Goal: Information Seeking & Learning: Learn about a topic

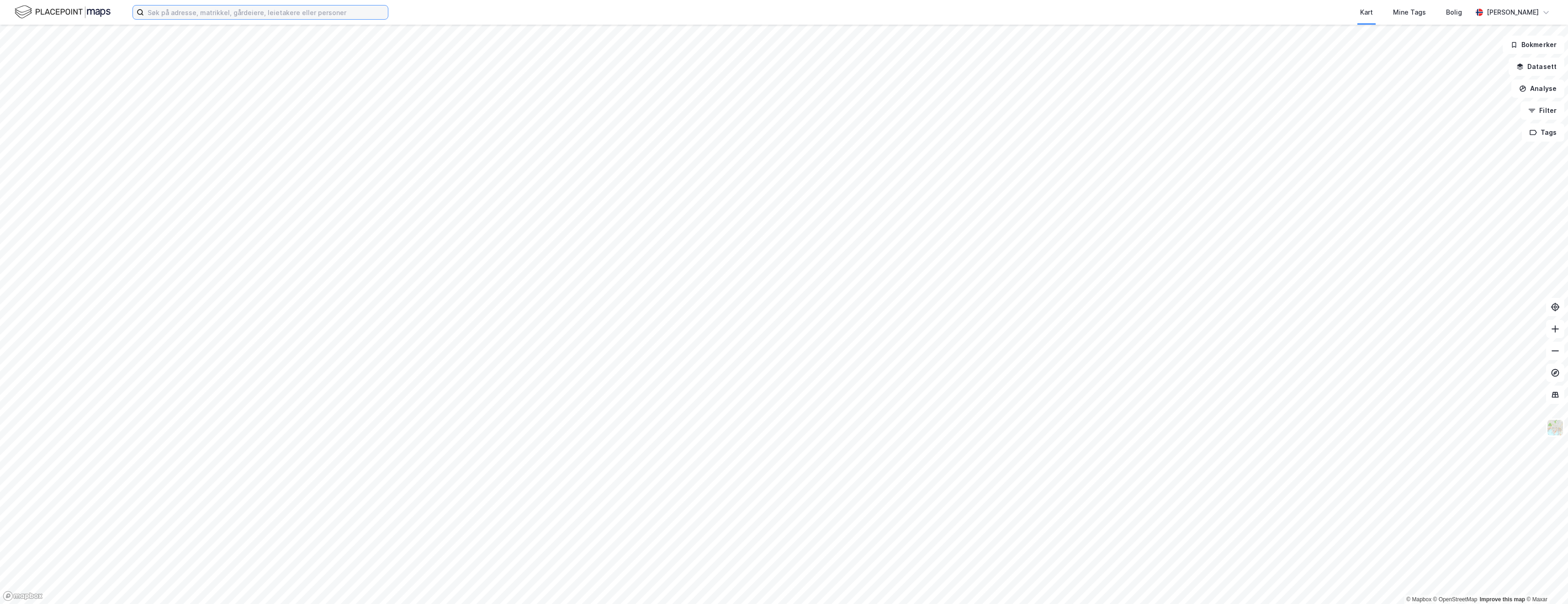
click at [232, 13] on input at bounding box center [265, 12] width 244 height 14
type input "b"
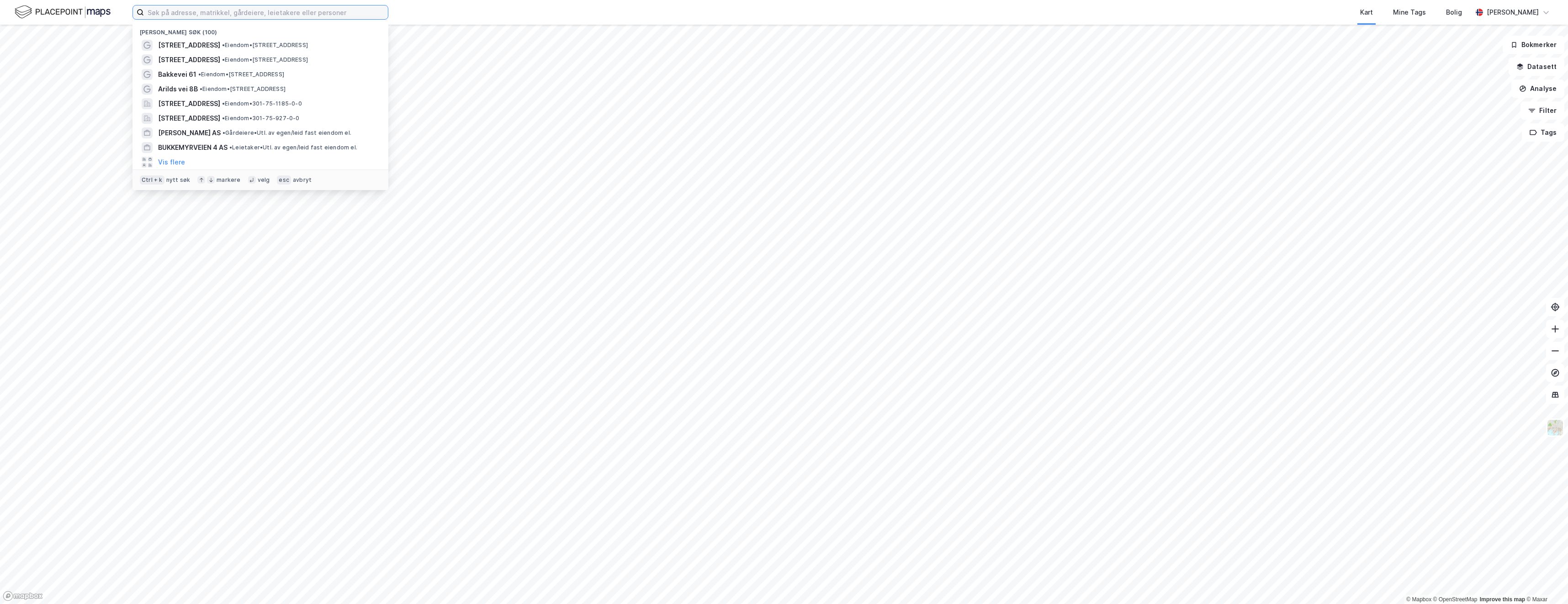
click at [247, 14] on input at bounding box center [265, 12] width 244 height 14
paste input "932 231 174"
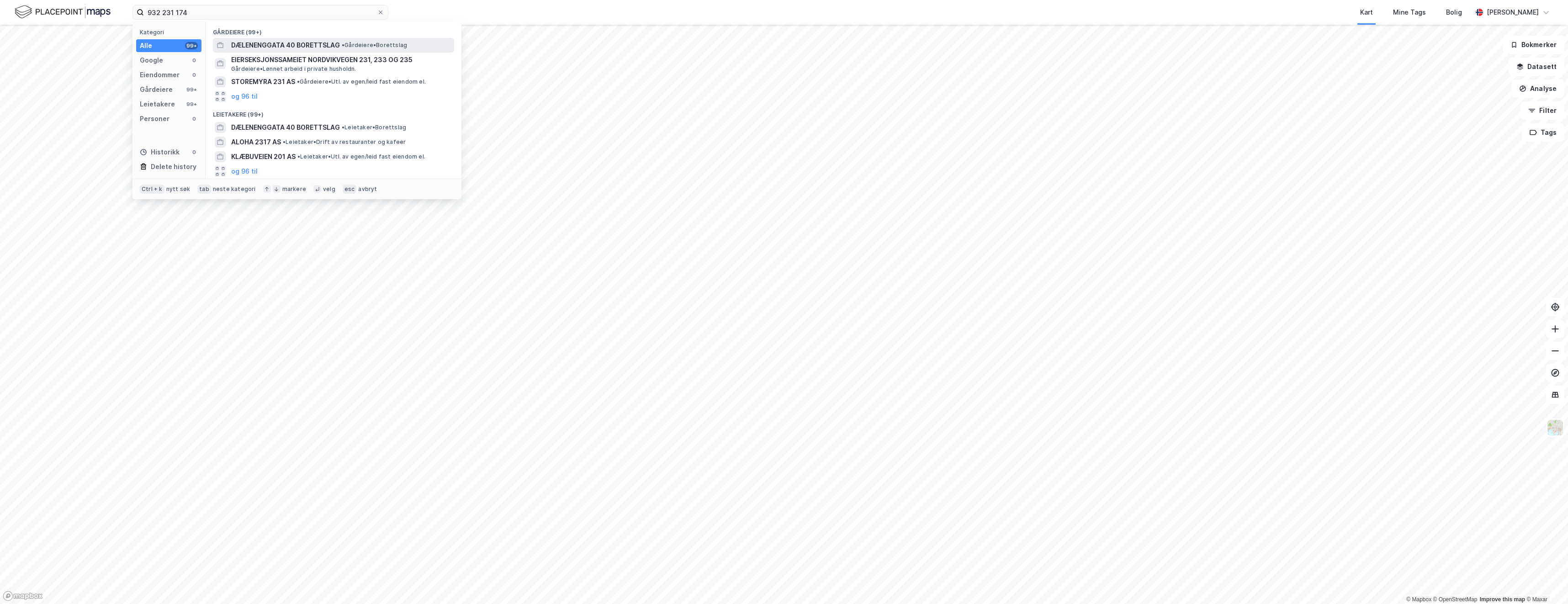
click at [289, 51] on div "DÆLENENGGATA 40 BORETTSLAG • Gårdeiere • Borettslag" at bounding box center [334, 45] width 241 height 15
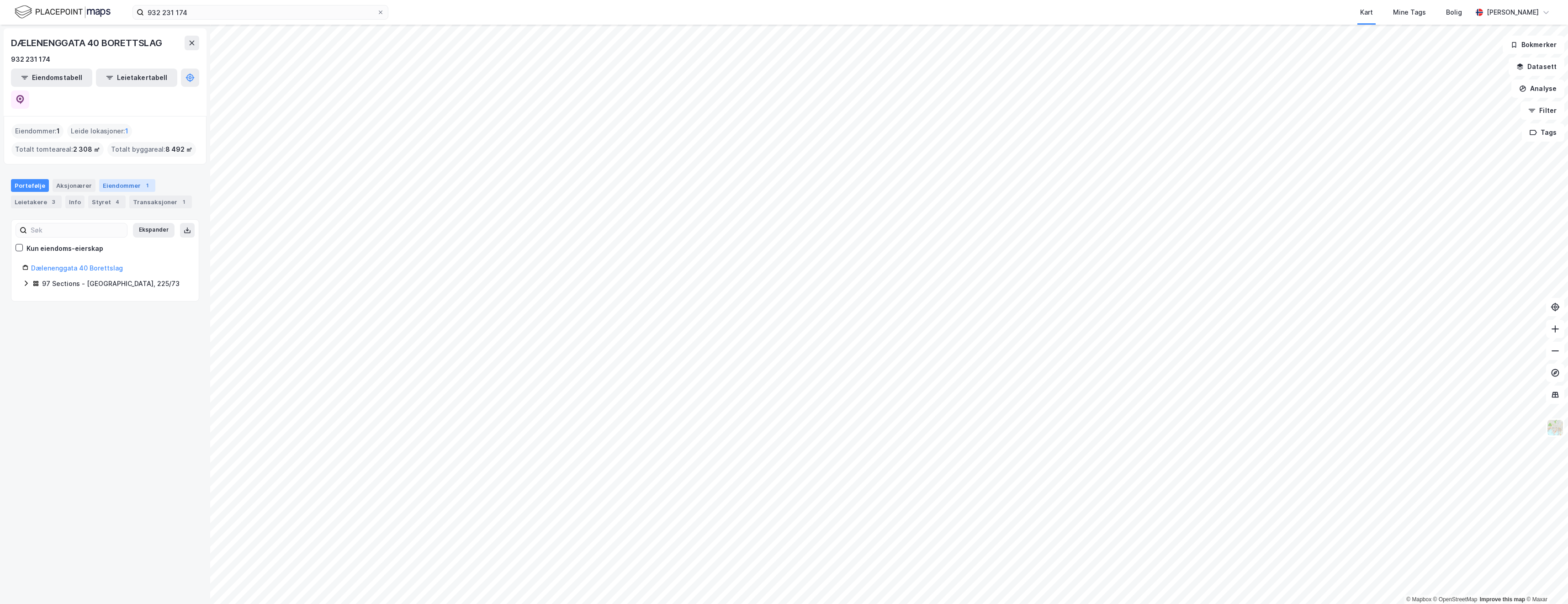
click at [122, 179] on div "Eiendommer 1" at bounding box center [127, 185] width 56 height 13
click at [108, 238] on div "Dælenenggata 40B" at bounding box center [114, 244] width 146 height 11
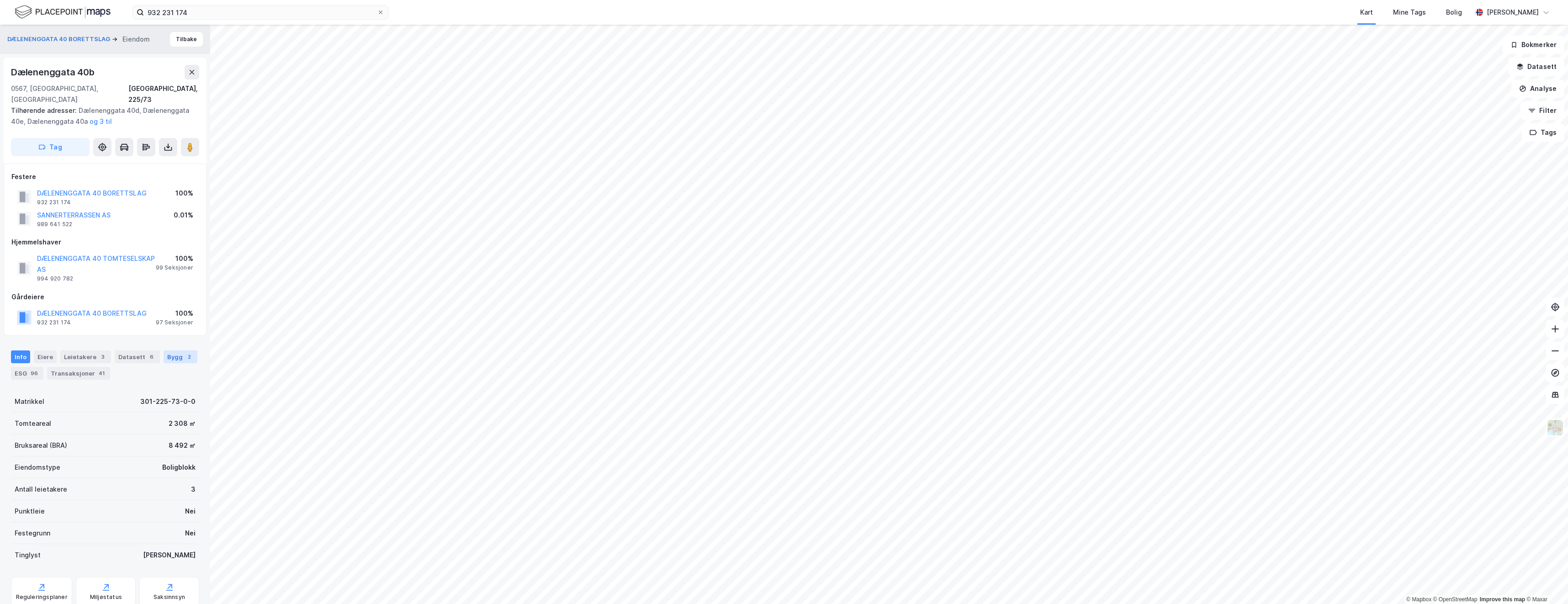
click at [173, 351] on div "Bygg 2" at bounding box center [181, 357] width 34 height 13
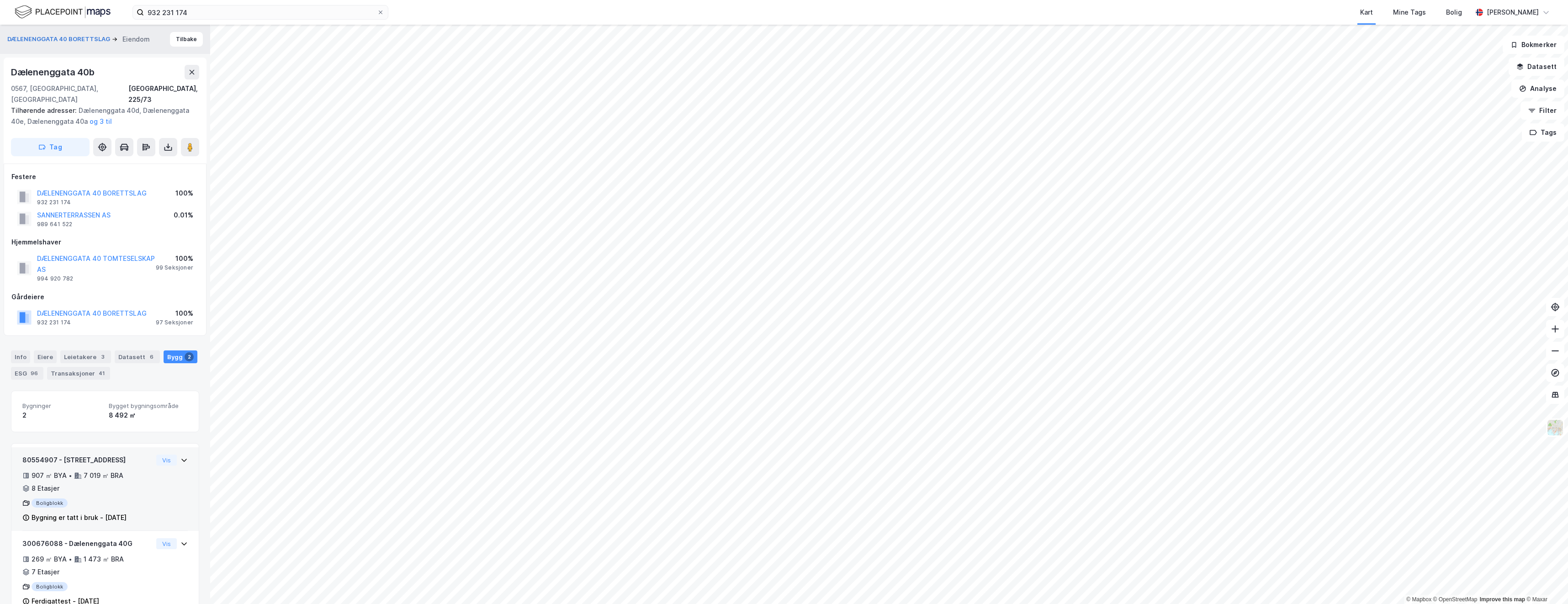
click at [113, 499] on div "Boligblokk" at bounding box center [88, 503] width 130 height 9
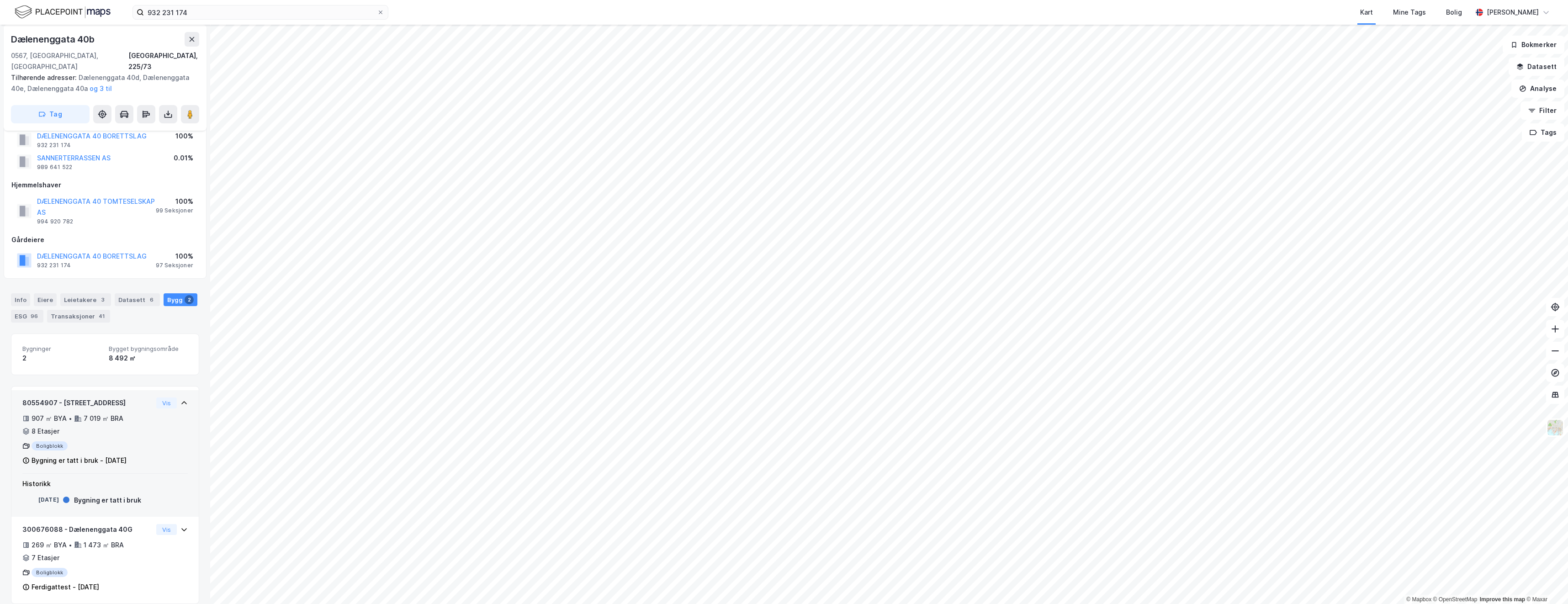
click at [105, 441] on div "Boligblokk" at bounding box center [88, 446] width 130 height 9
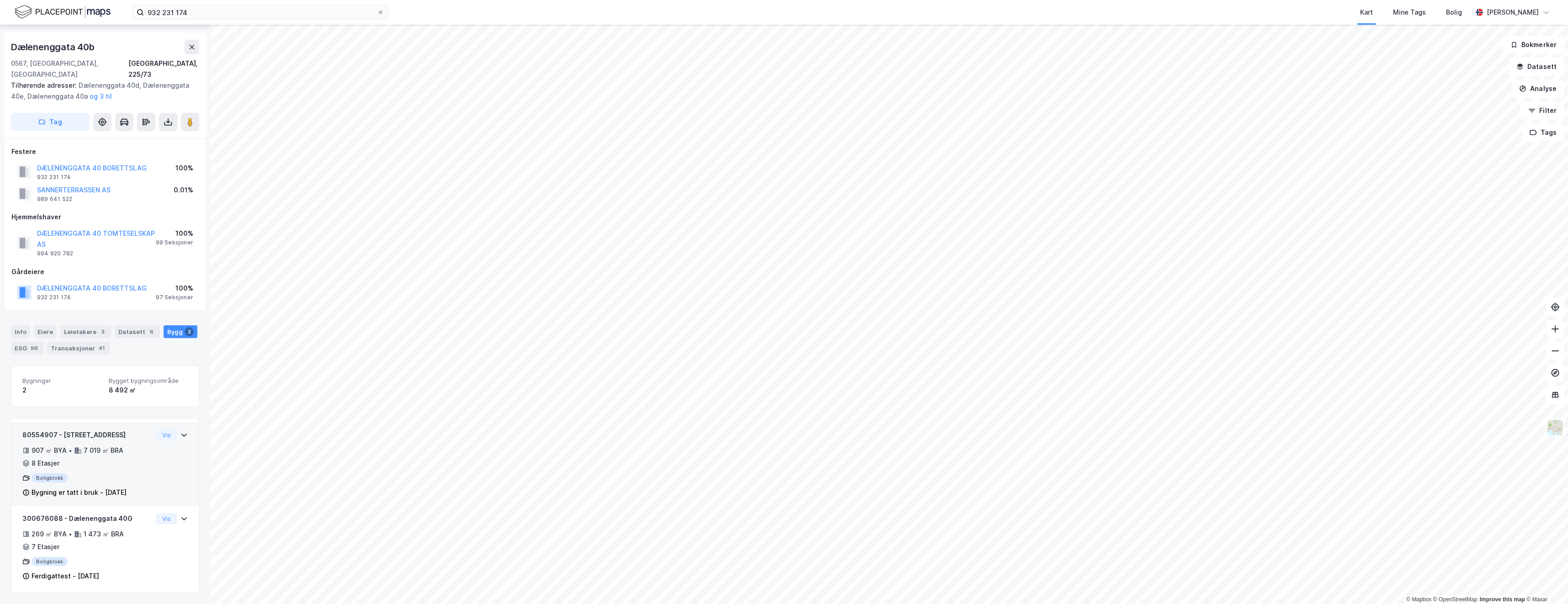
scroll to position [14, 0]
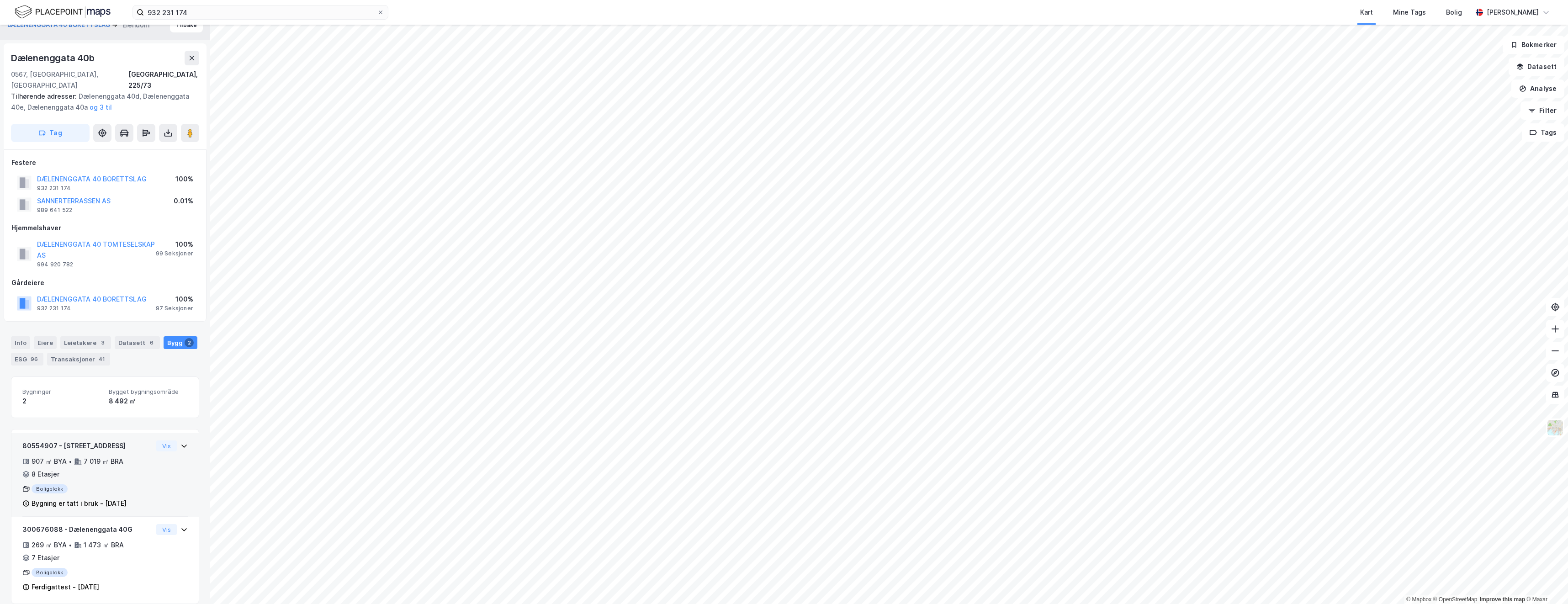
click at [101, 456] on div "7 019 ㎡ BRA" at bounding box center [103, 462] width 40 height 11
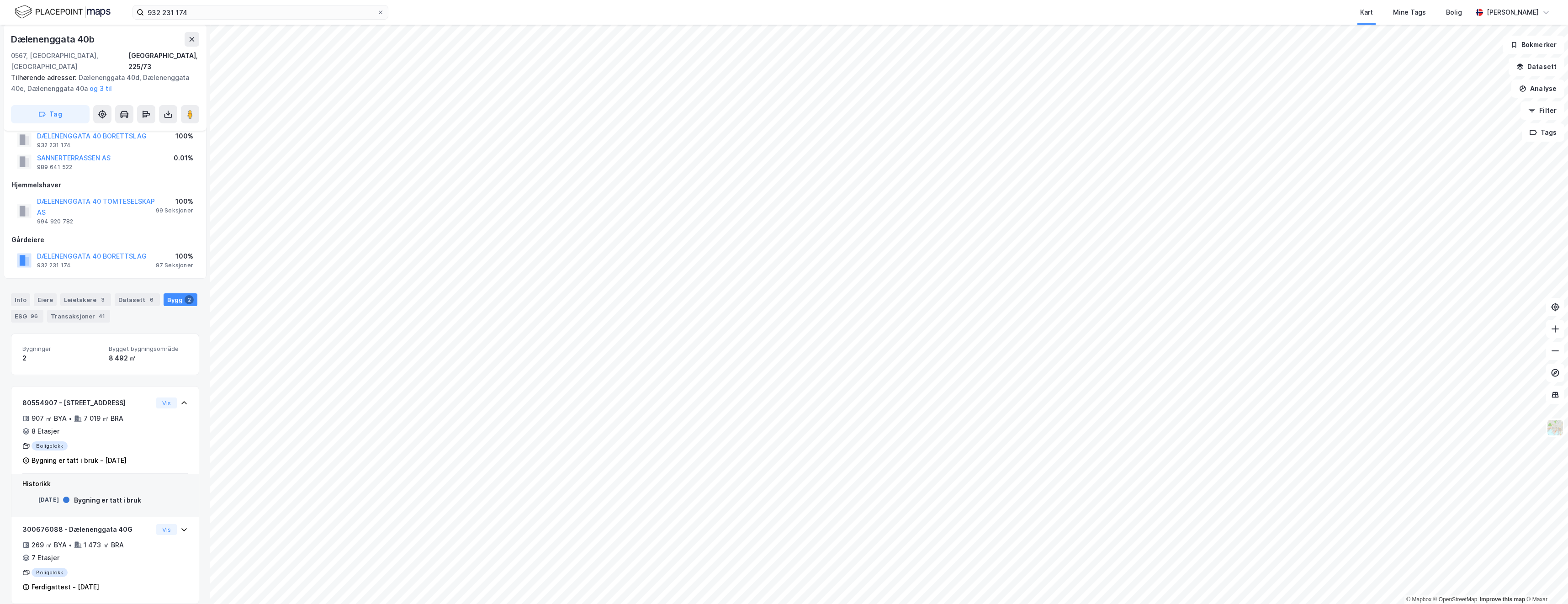
scroll to position [0, 0]
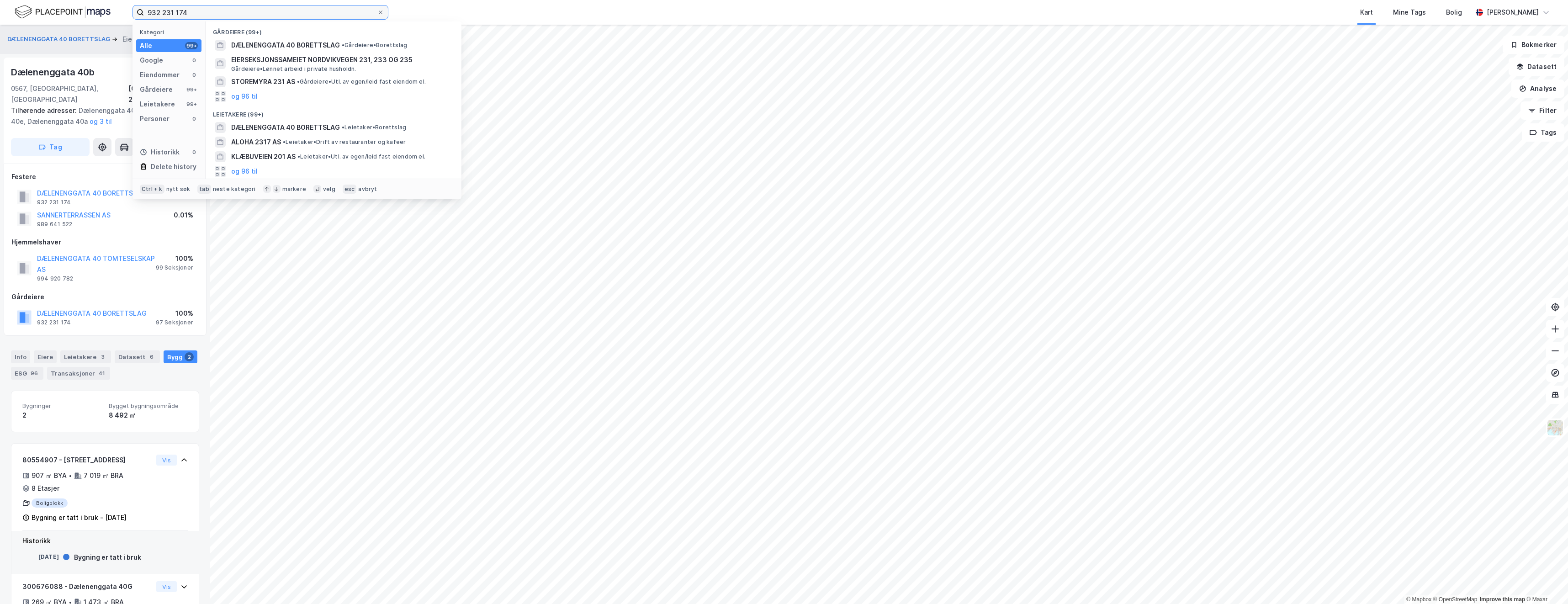
click at [177, 12] on input "932 231 174" at bounding box center [260, 12] width 233 height 14
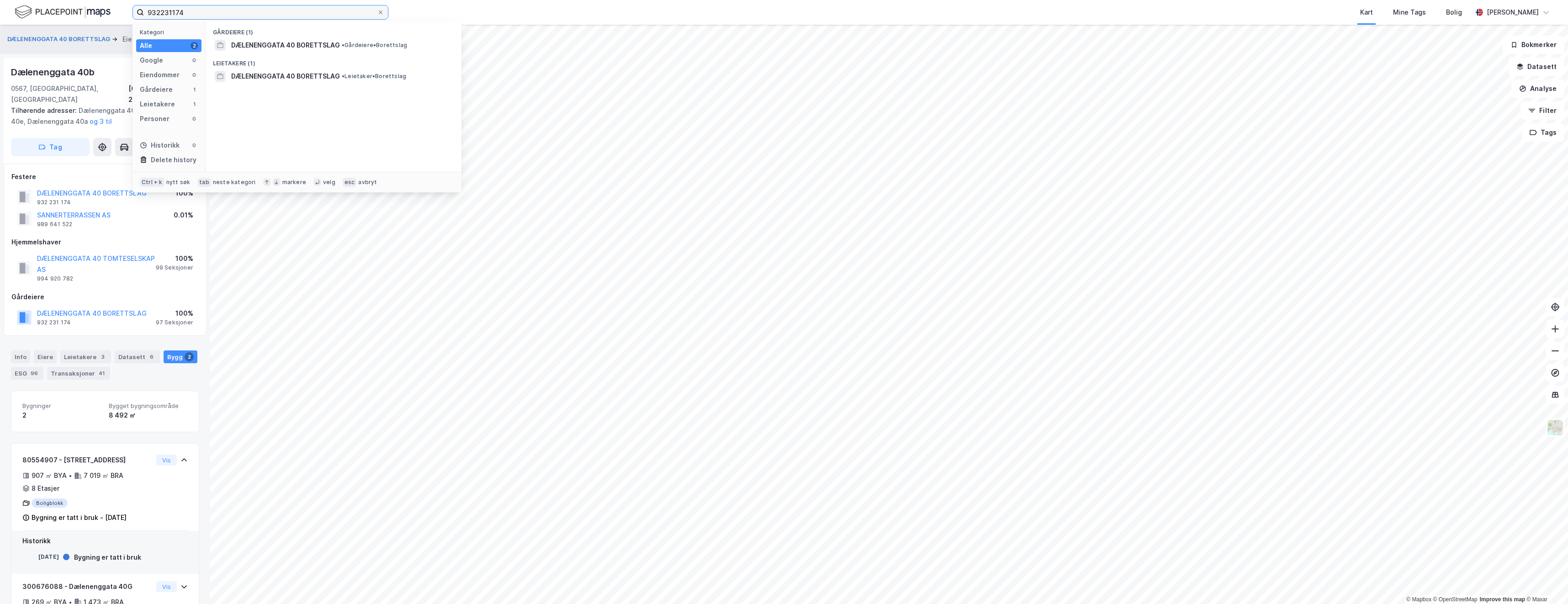
click at [187, 9] on input "932231174" at bounding box center [260, 12] width 233 height 14
type input "932231174-92"
click at [162, 77] on div "Eiendommer" at bounding box center [159, 75] width 40 height 11
click at [196, 9] on input "932231174-92" at bounding box center [260, 12] width 233 height 14
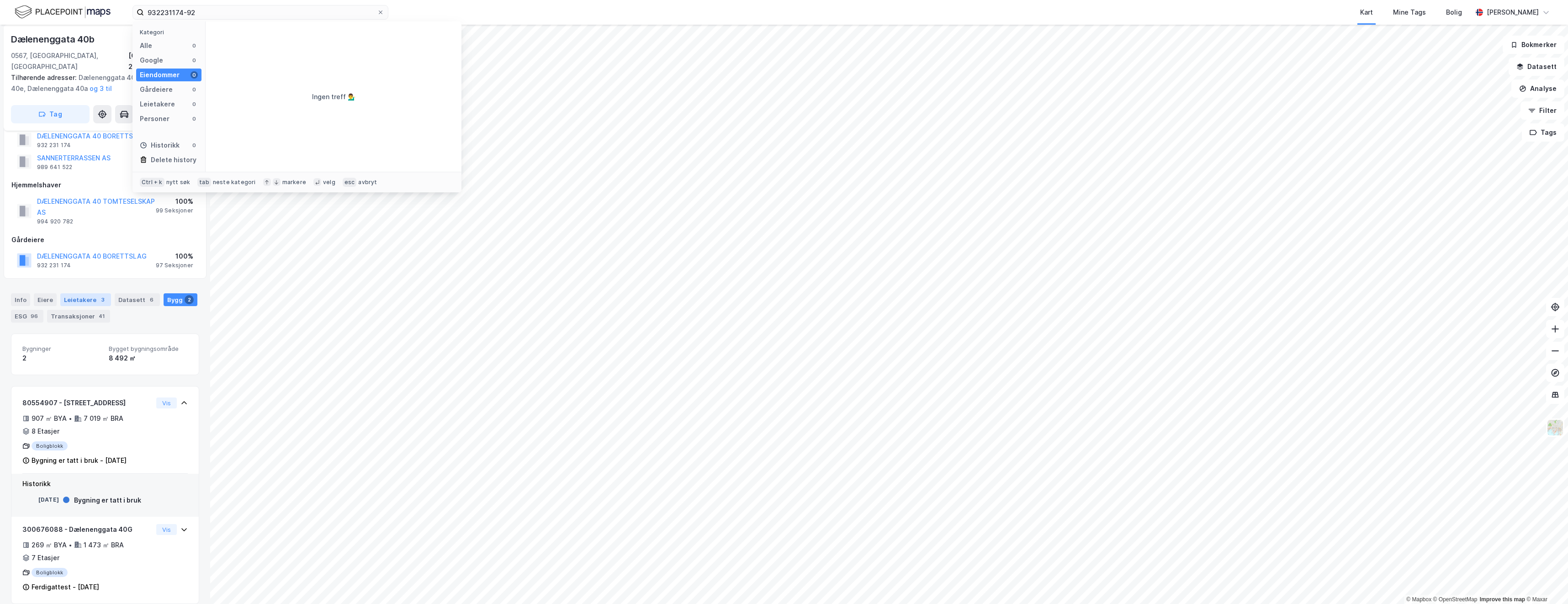
click at [63, 293] on div "Leietakere 3" at bounding box center [85, 300] width 51 height 13
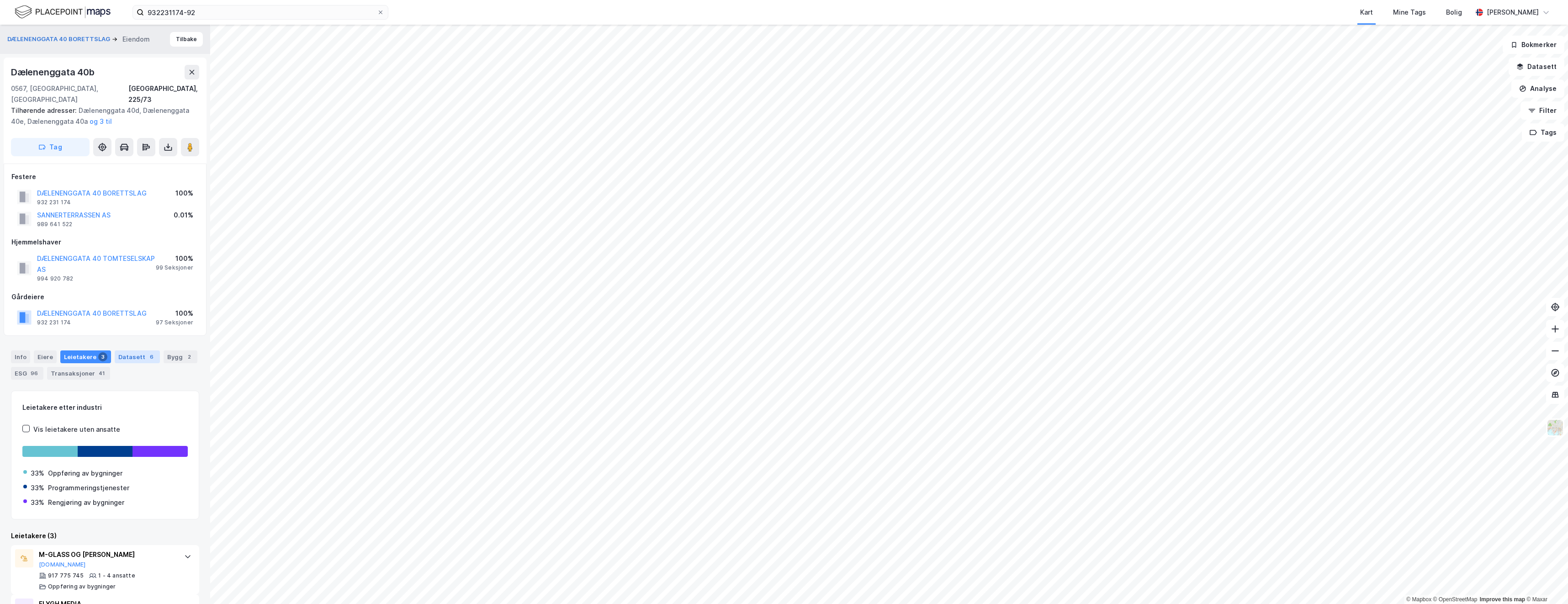
click at [150, 351] on div "Datasett 6" at bounding box center [137, 357] width 45 height 13
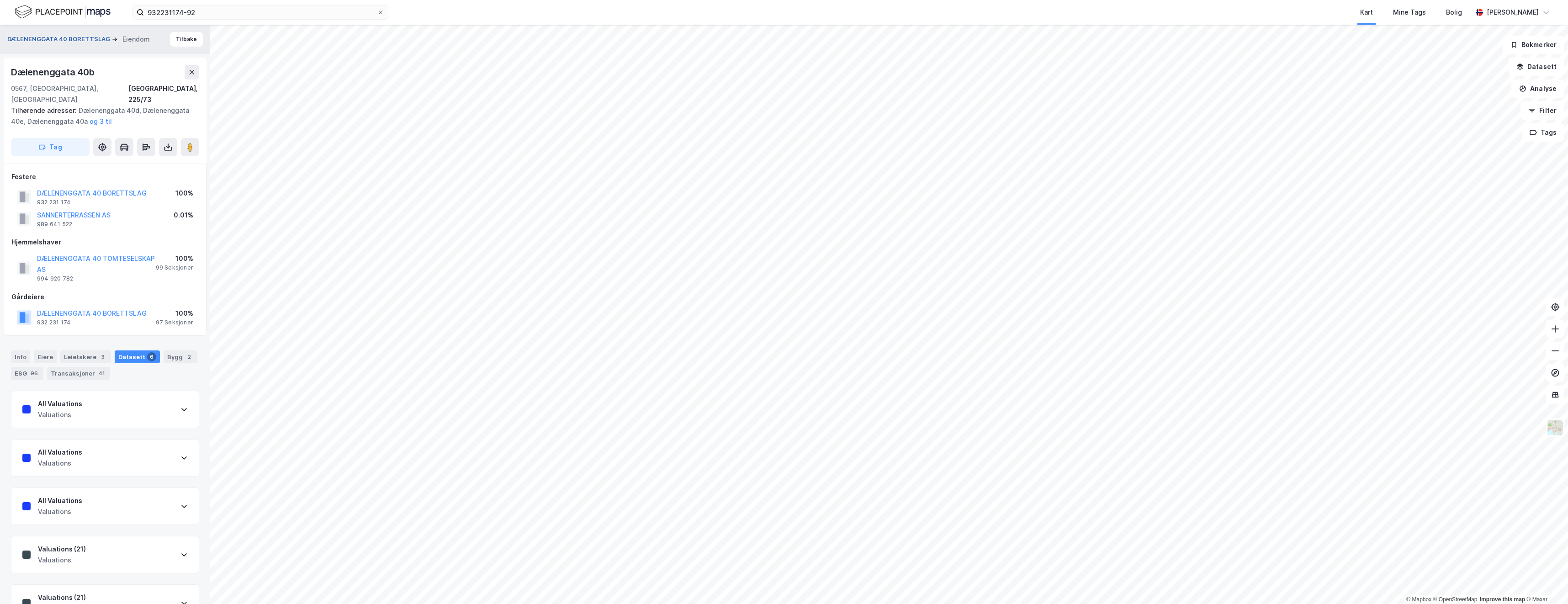
click at [75, 38] on button "DÆLENENGGATA 40 BORETTSLAG" at bounding box center [60, 39] width 105 height 9
click at [172, 351] on div "Bygg 2" at bounding box center [181, 357] width 34 height 13
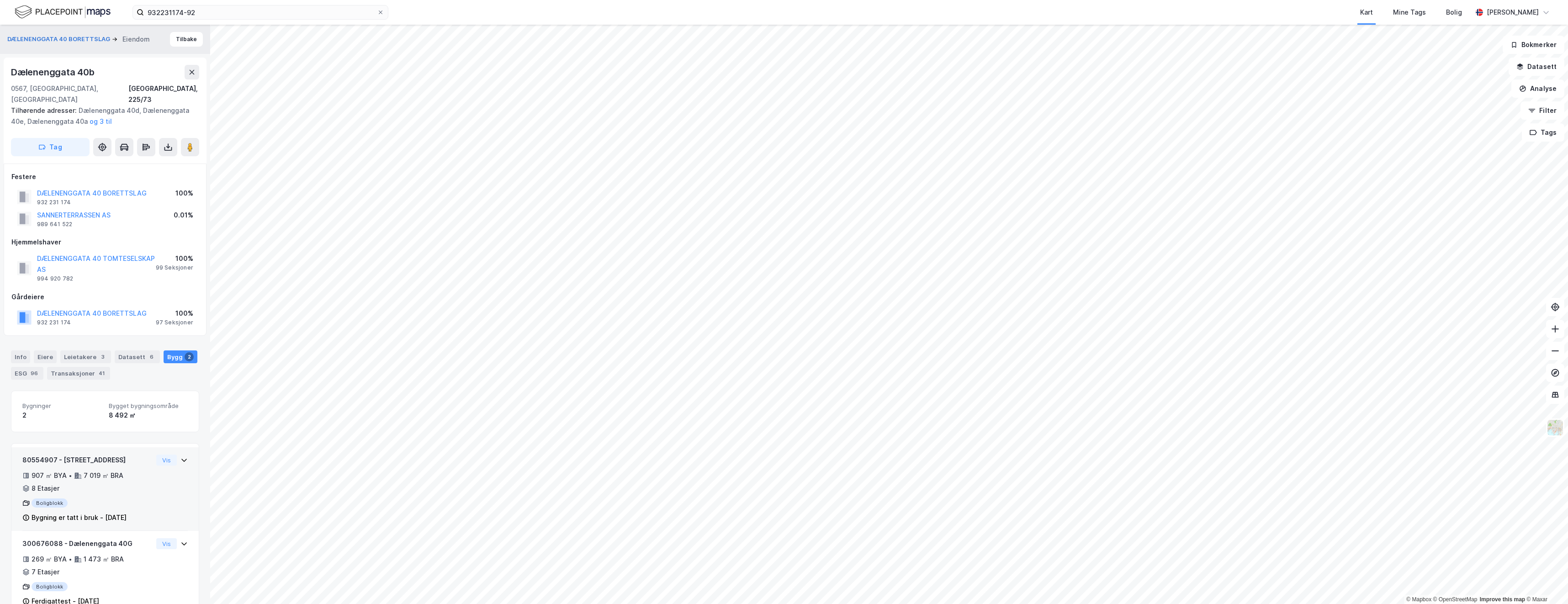
click at [136, 473] on div "907 ㎡ BYA • 7 019 ㎡ BRA • 8 Etasjer" at bounding box center [88, 482] width 130 height 24
click at [140, 470] on div "907 ㎡ BYA • 7 019 ㎡ BRA • 8 Etasjer" at bounding box center [88, 482] width 130 height 24
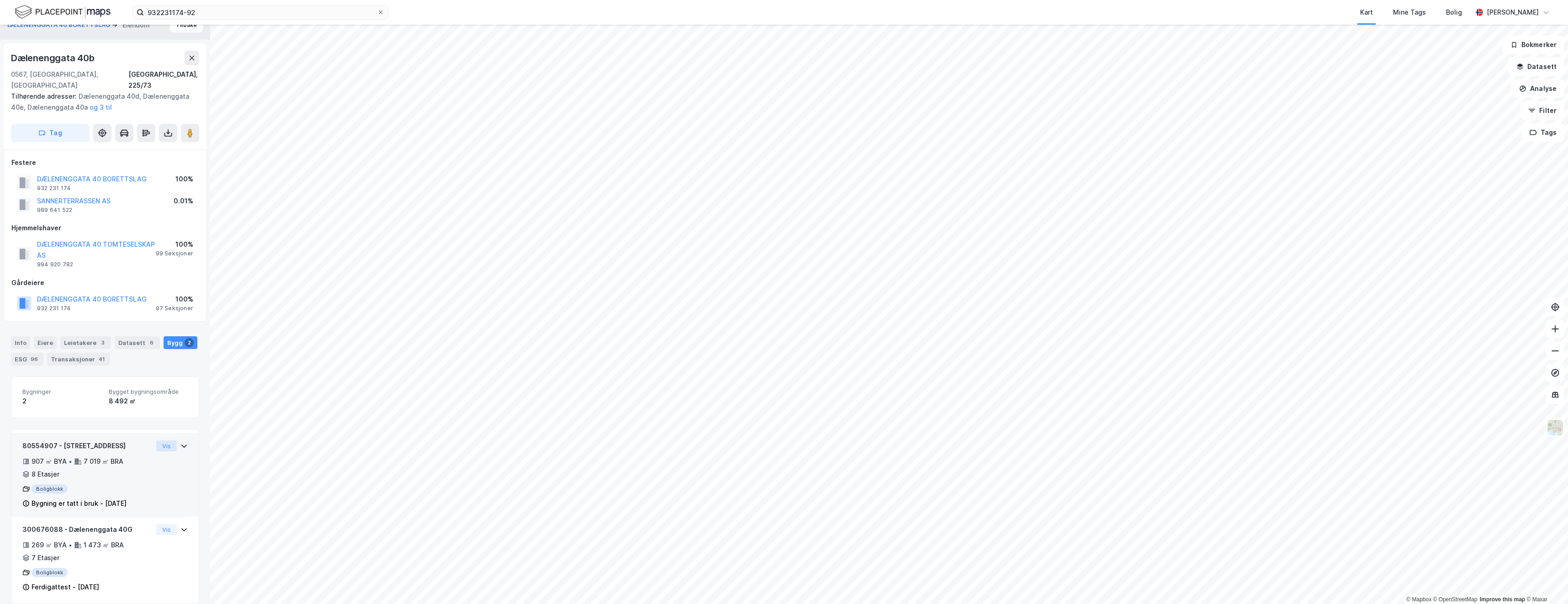
click at [157, 441] on button "Vis" at bounding box center [167, 446] width 21 height 11
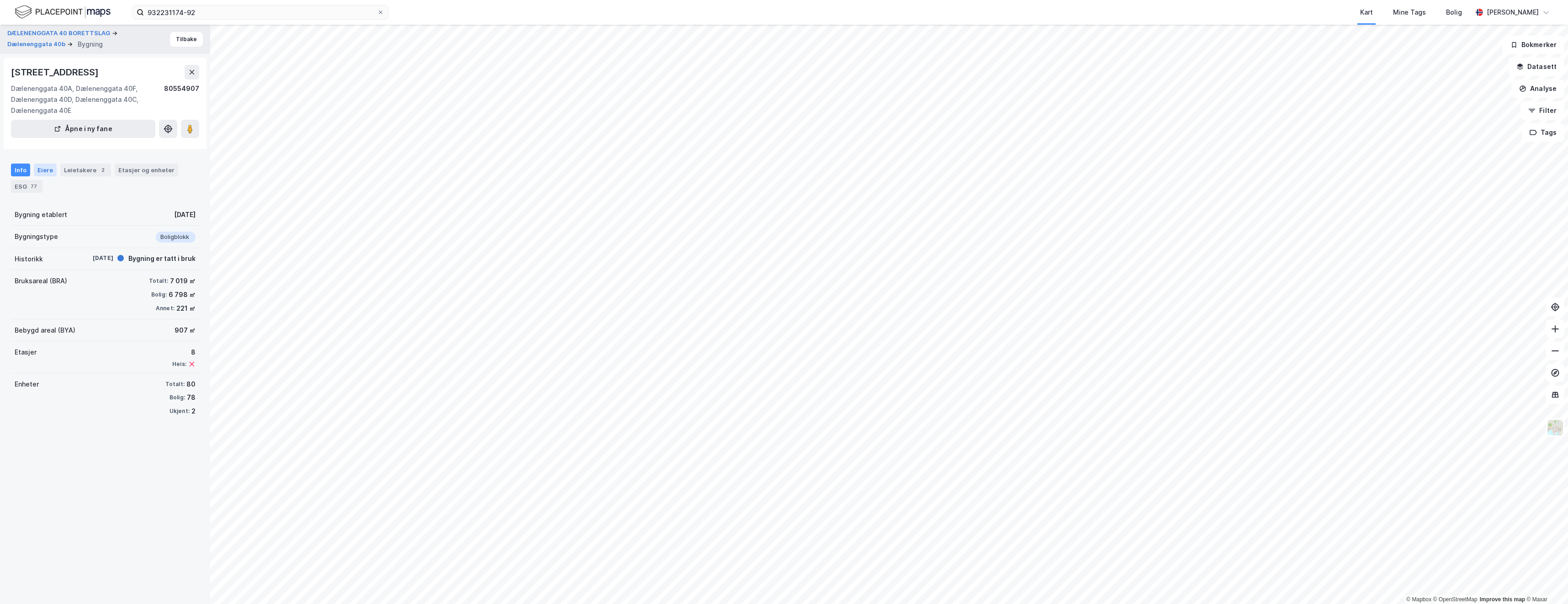
click at [49, 175] on div "Eiere" at bounding box center [46, 170] width 23 height 13
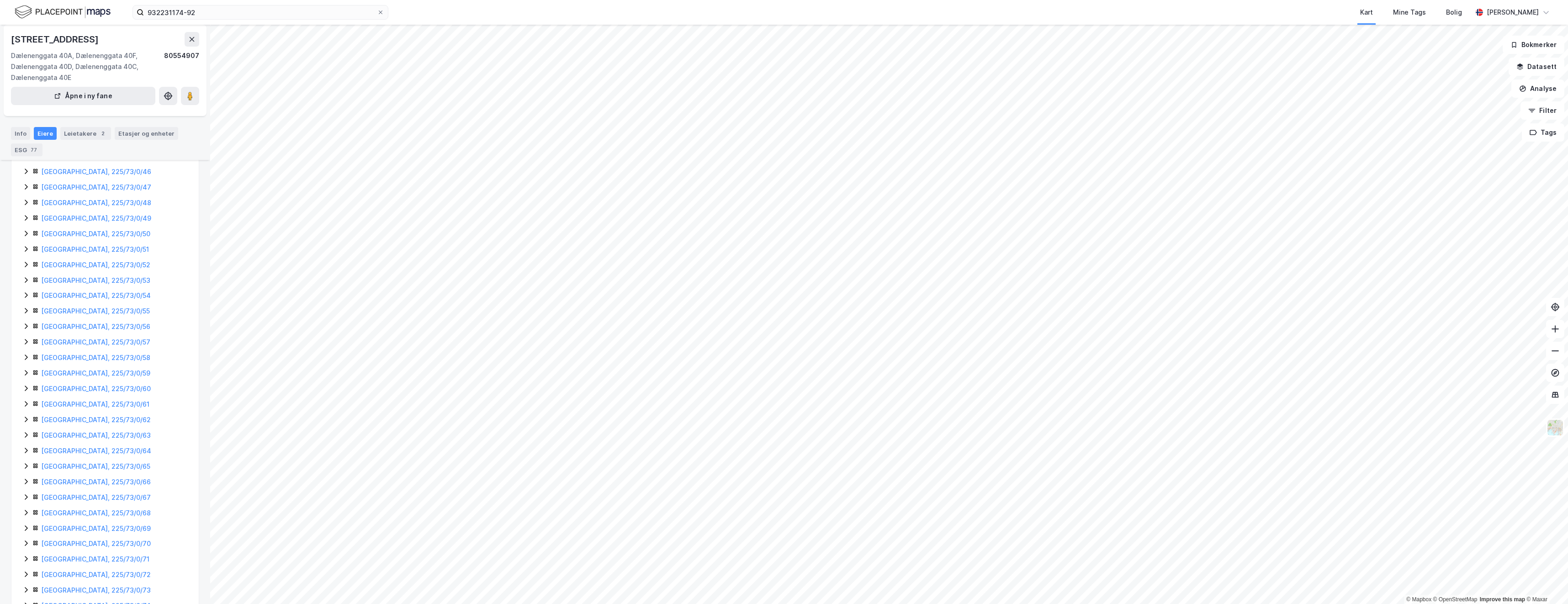
scroll to position [900, 0]
click at [27, 560] on icon at bounding box center [26, 560] width 7 height 7
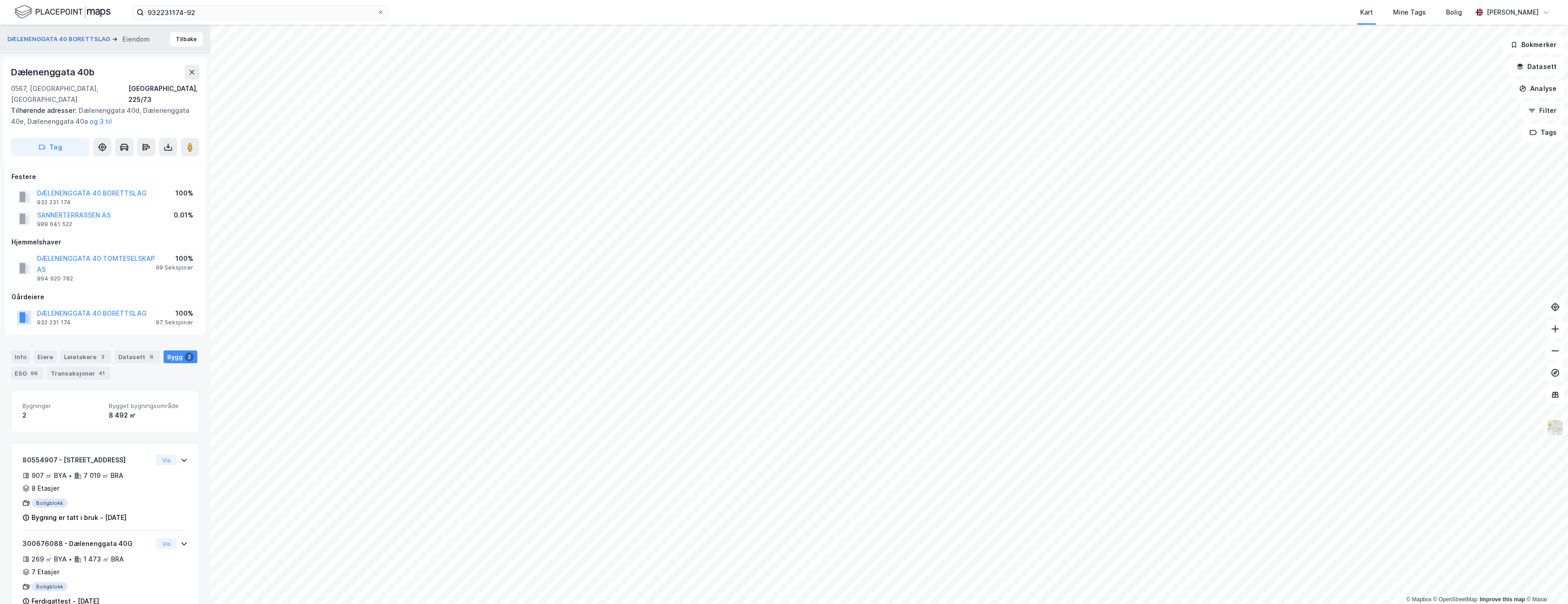
scroll to position [14, 0]
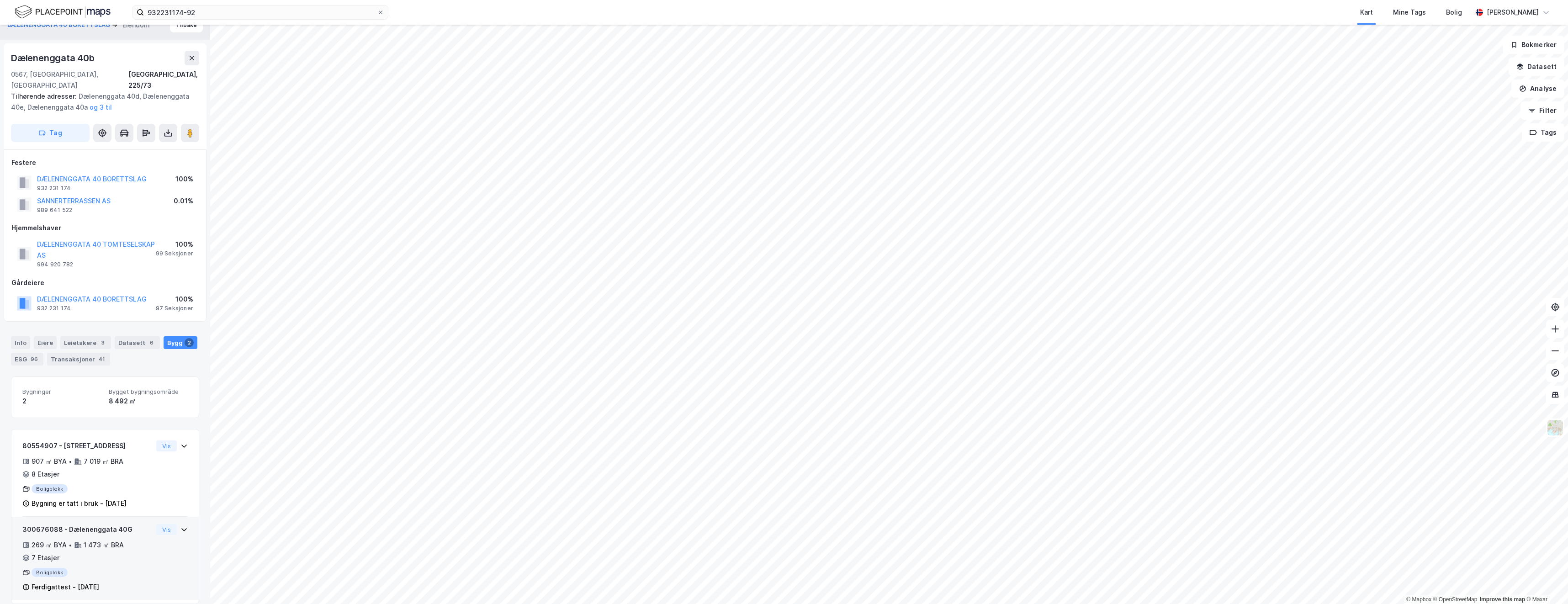
click at [104, 548] on div "269 ㎡ BYA • 1 473 ㎡ BRA • 7 Etasjer" at bounding box center [88, 551] width 130 height 24
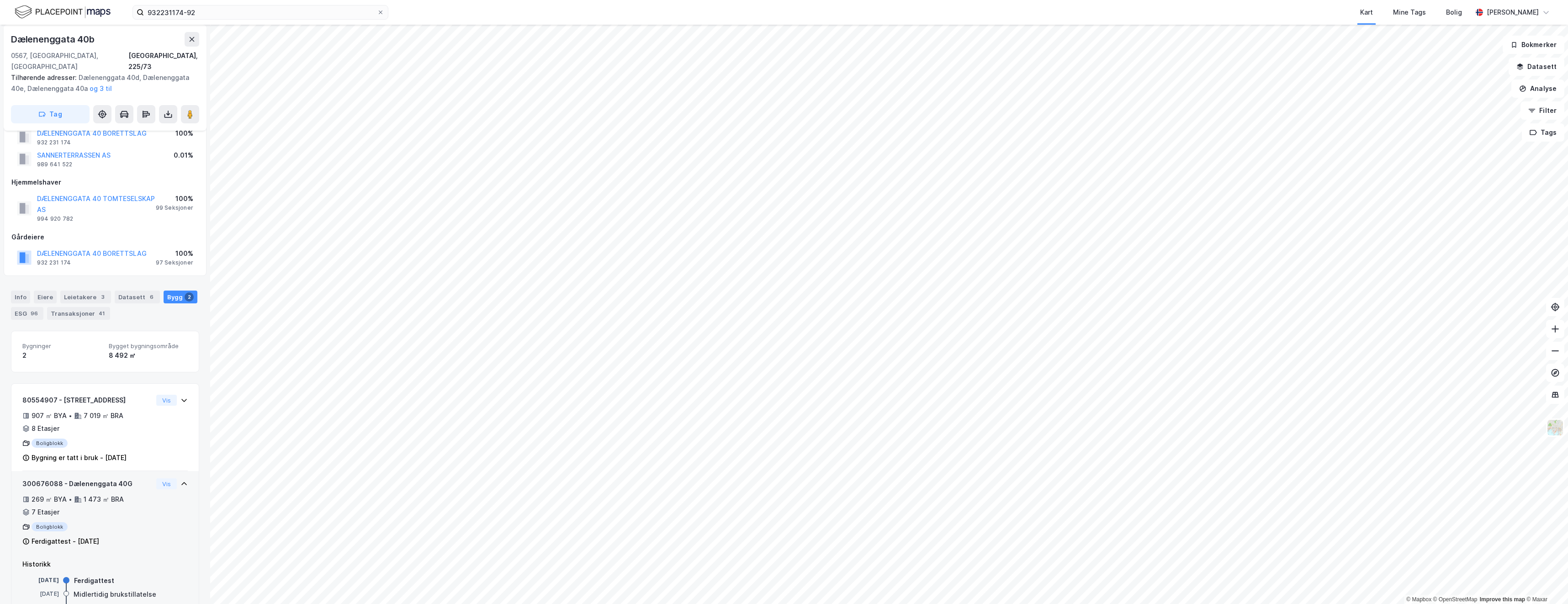
click at [139, 494] on div "269 ㎡ BYA • 1 473 ㎡ BRA • 7 Etasjer" at bounding box center [88, 505] width 130 height 24
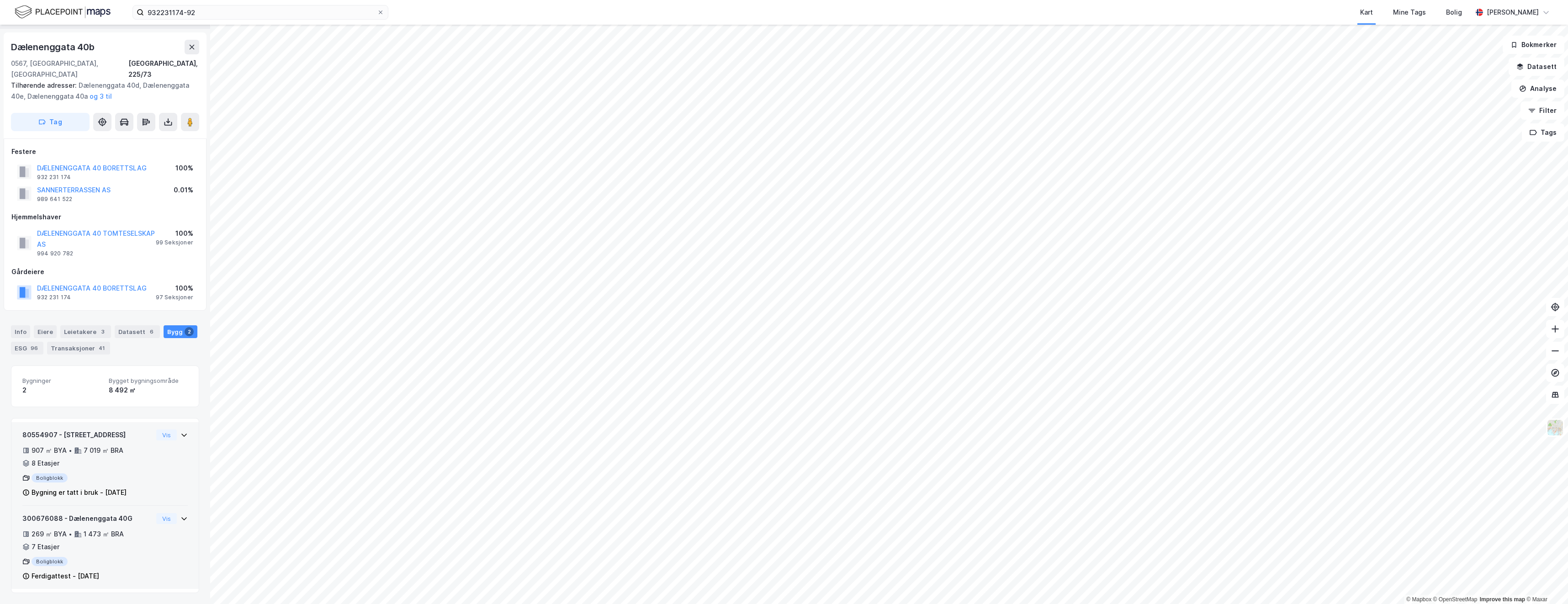
scroll to position [14, 0]
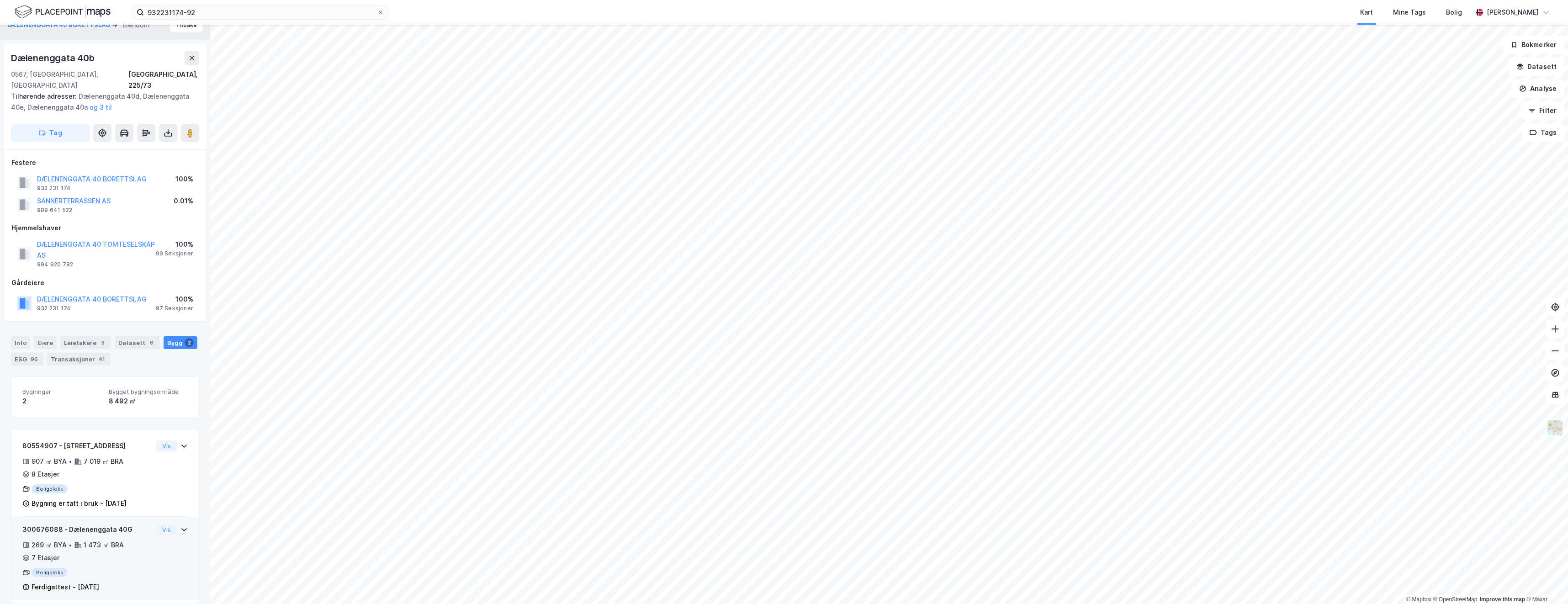
click at [113, 524] on div "300676088 - Dælenenggata 40G" at bounding box center [88, 530] width 130 height 11
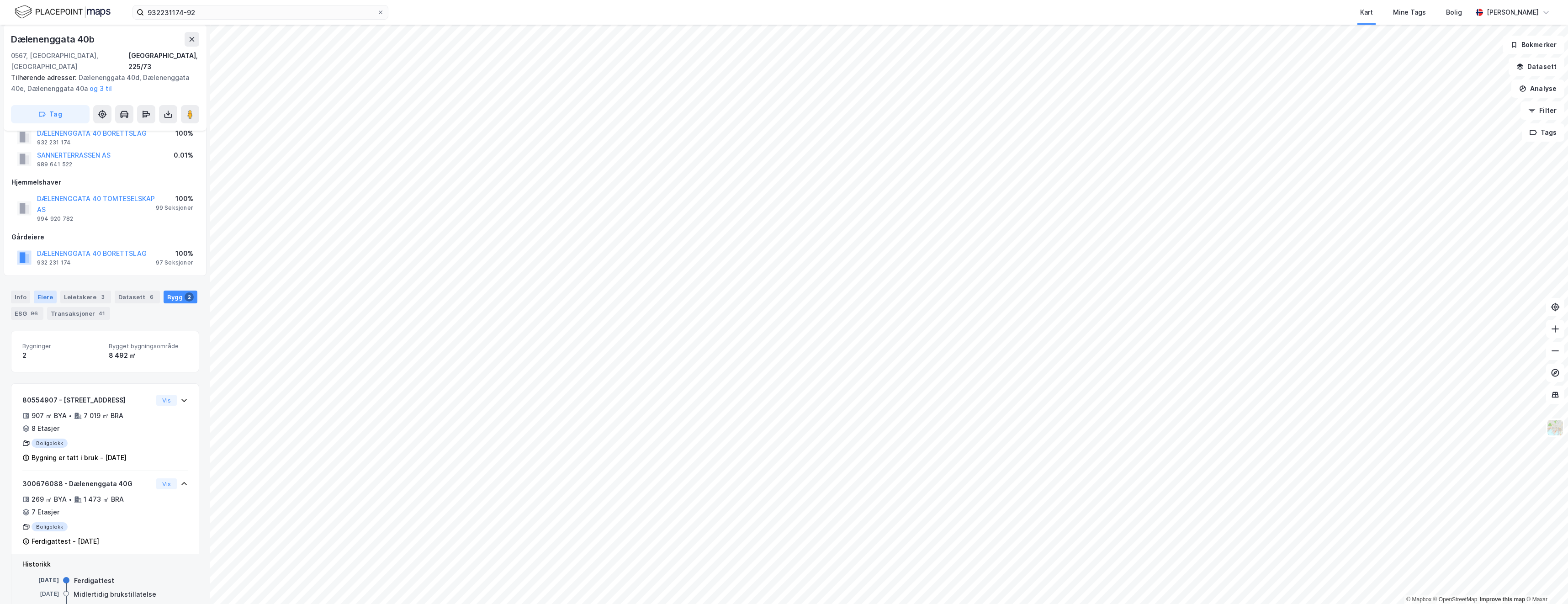
click at [44, 290] on div "Eiere" at bounding box center [46, 297] width 23 height 13
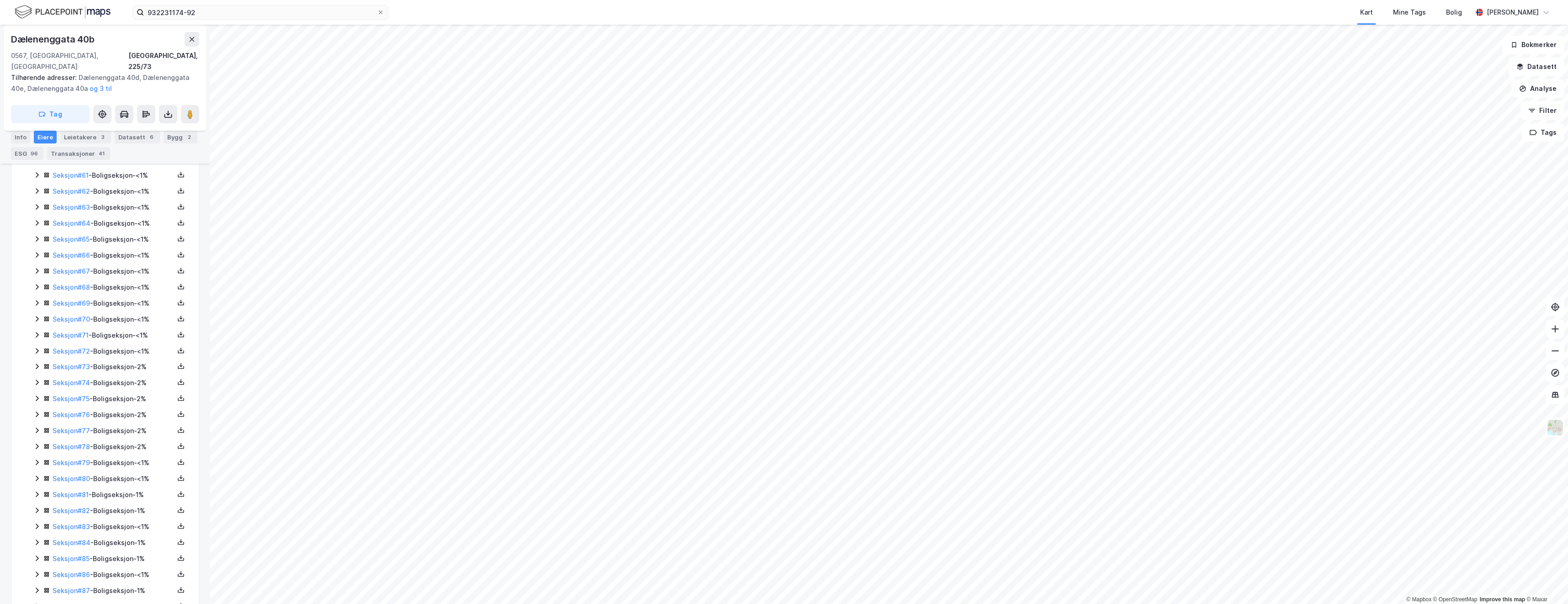
scroll to position [1417, 0]
click at [66, 483] on link "Seksjon # 92" at bounding box center [71, 487] width 38 height 8
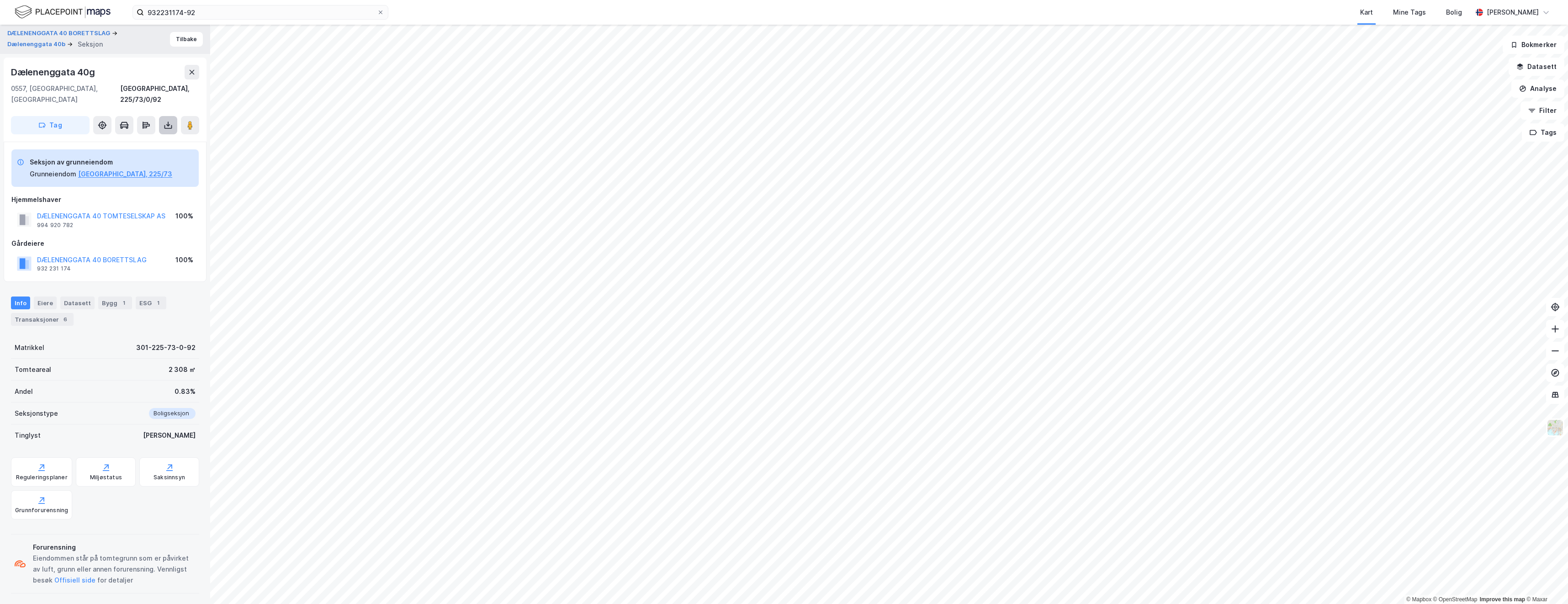
click at [162, 116] on button at bounding box center [168, 125] width 18 height 18
click at [144, 140] on div "Last ned grunnbok" at bounding box center [122, 144] width 53 height 7
click at [43, 297] on div "Eiere" at bounding box center [46, 303] width 23 height 13
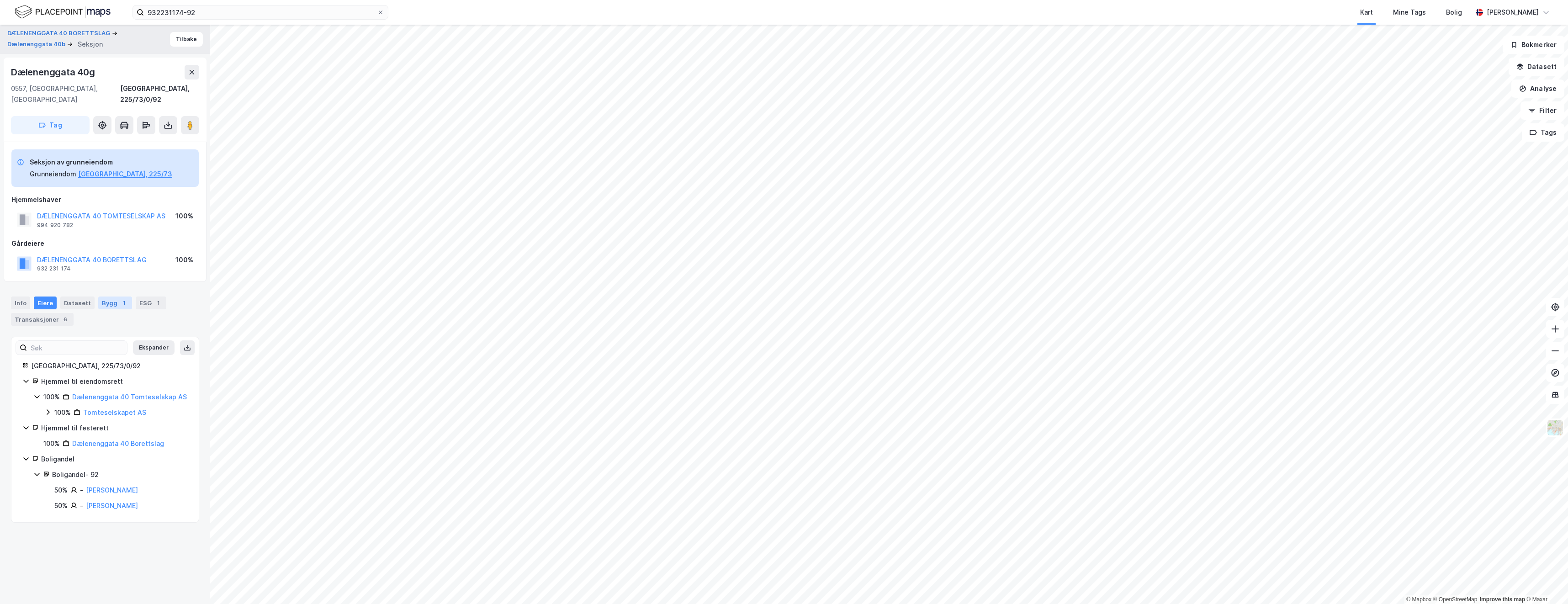
click at [105, 297] on div "Bygg 1" at bounding box center [115, 303] width 34 height 13
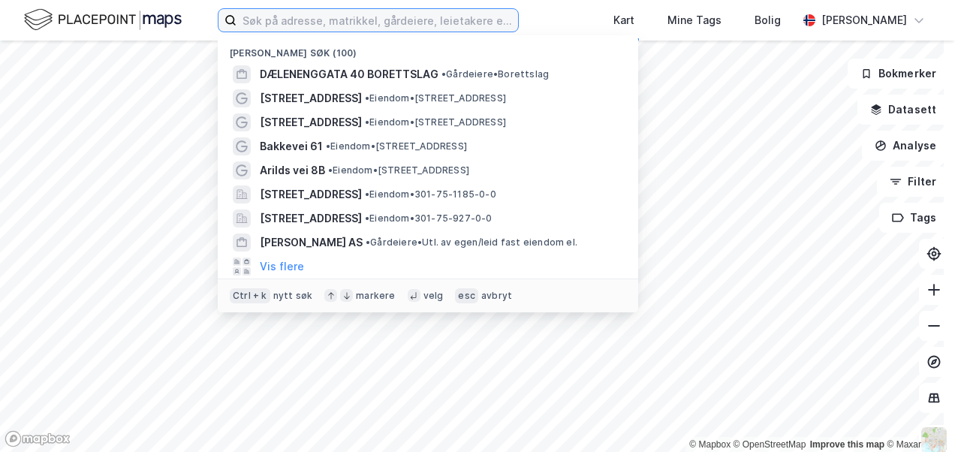
click at [321, 18] on input at bounding box center [376, 20] width 281 height 23
click at [272, 21] on input at bounding box center [376, 20] width 281 height 23
paste input "0301-208/75"
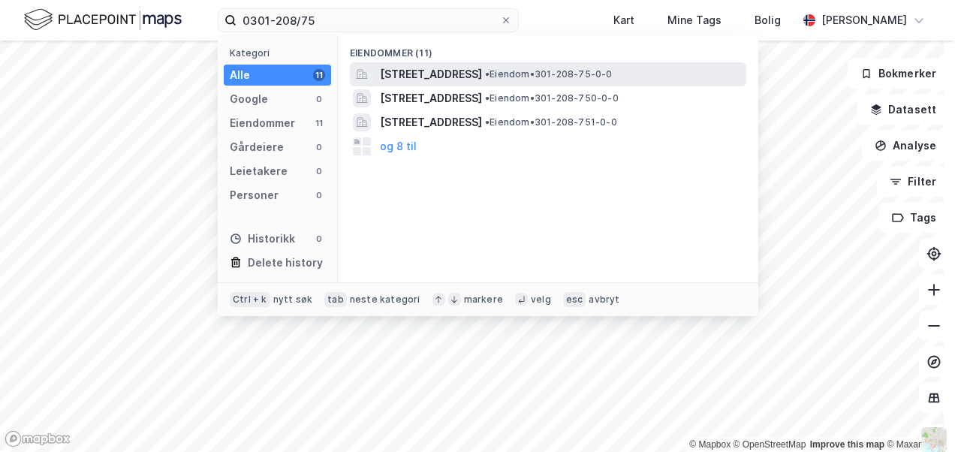
click at [399, 77] on span "Brugata 9, 0186, OSLO, OSLO" at bounding box center [431, 74] width 102 height 18
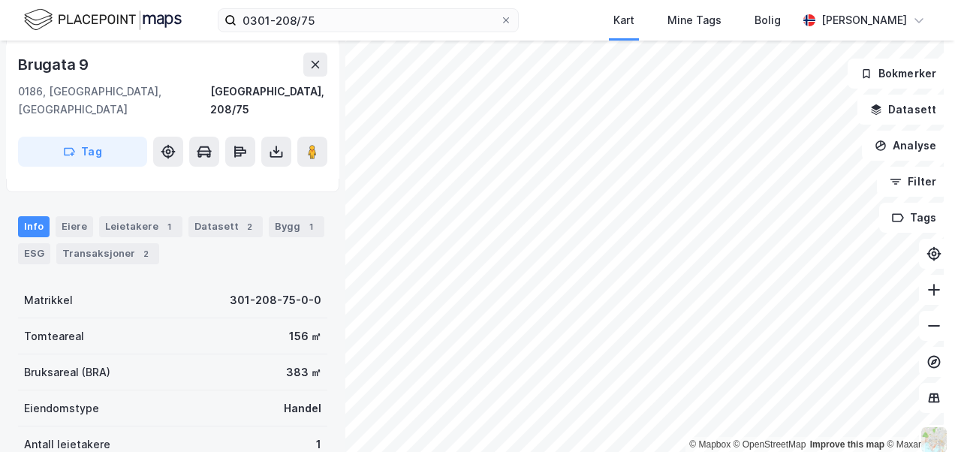
scroll to position [225, 0]
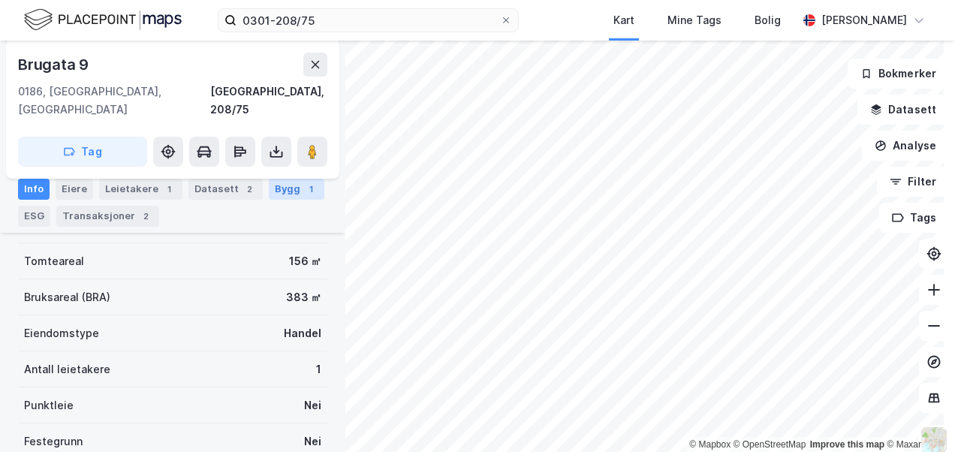
click at [281, 185] on div "Bygg 1" at bounding box center [297, 189] width 56 height 21
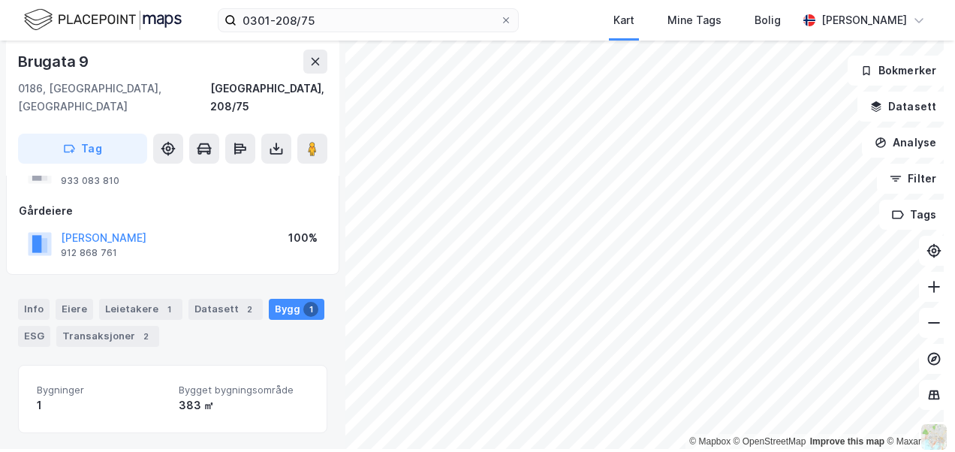
scroll to position [215, 0]
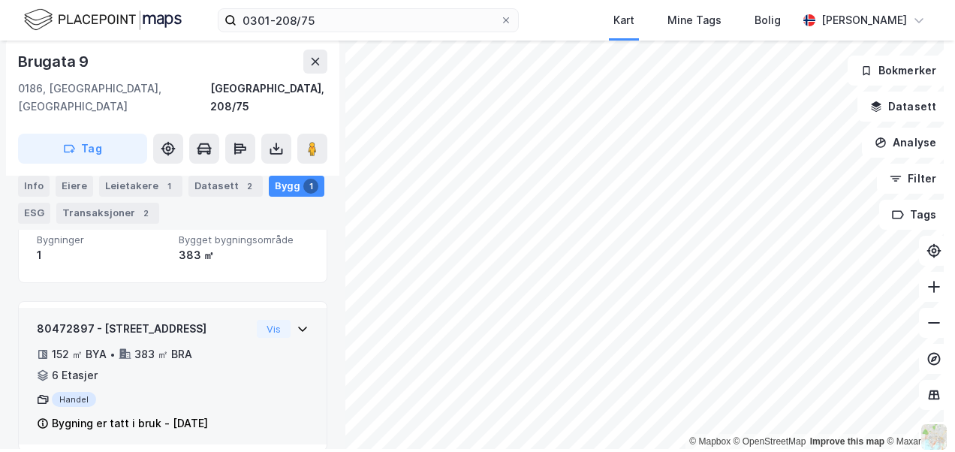
click at [298, 327] on icon at bounding box center [302, 329] width 9 height 5
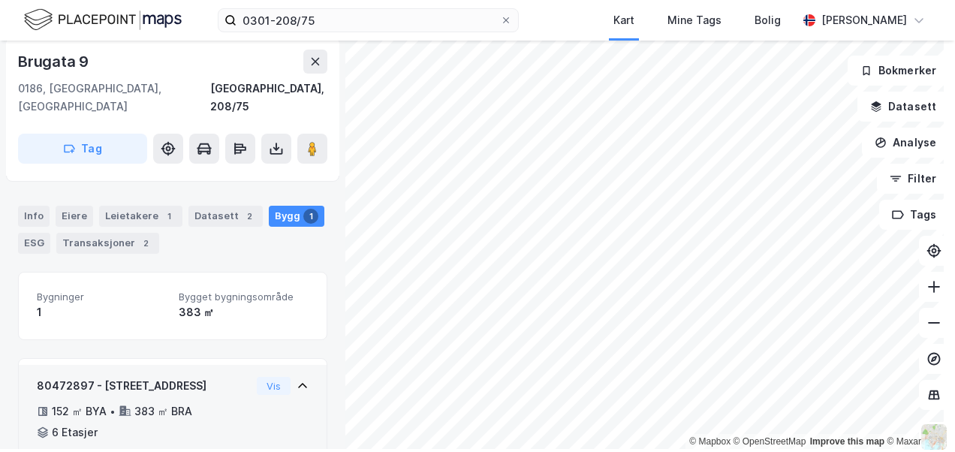
scroll to position [0, 0]
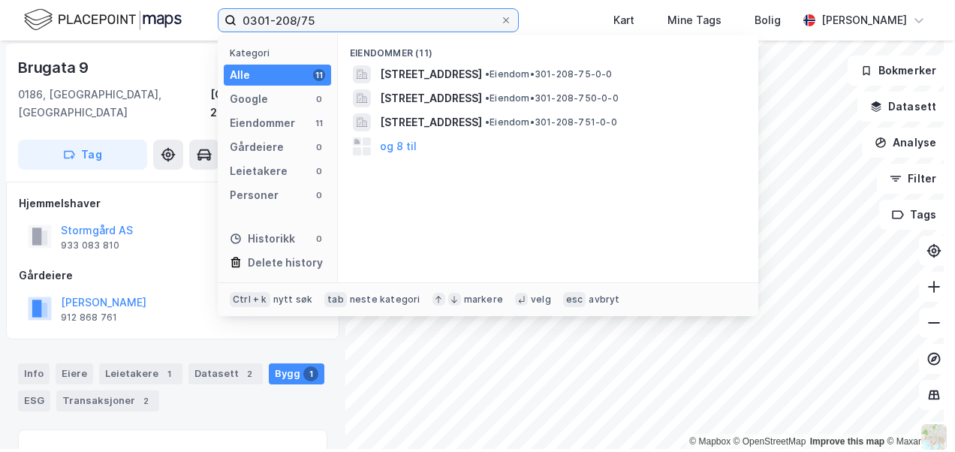
click at [376, 22] on input "0301-208/75" at bounding box center [367, 20] width 263 height 23
type input "0"
paste input "0301-208/77"
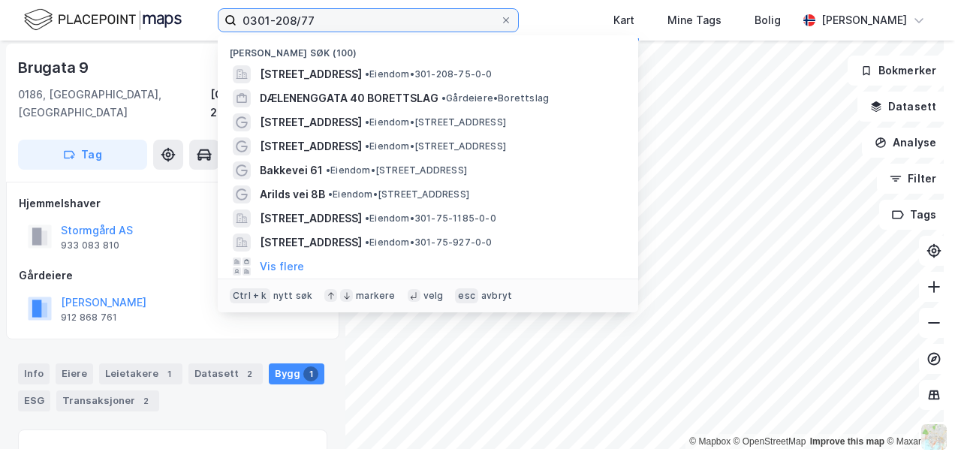
type input "0301-208/77"
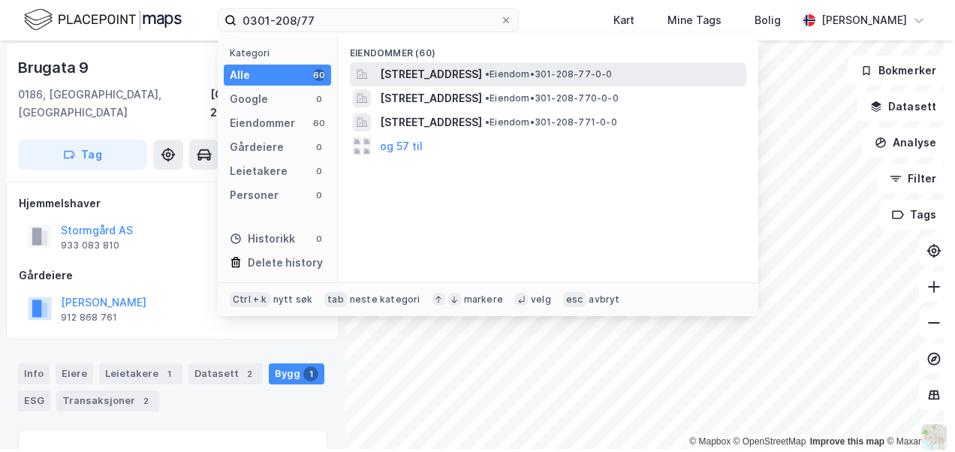
click at [462, 65] on span "Brugata 11, 0186, OSLO, OSLO" at bounding box center [431, 74] width 102 height 18
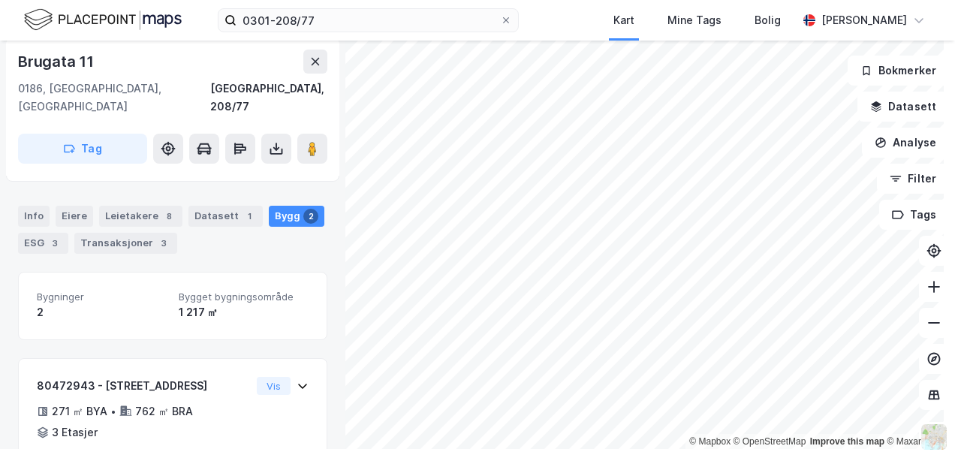
scroll to position [233, 0]
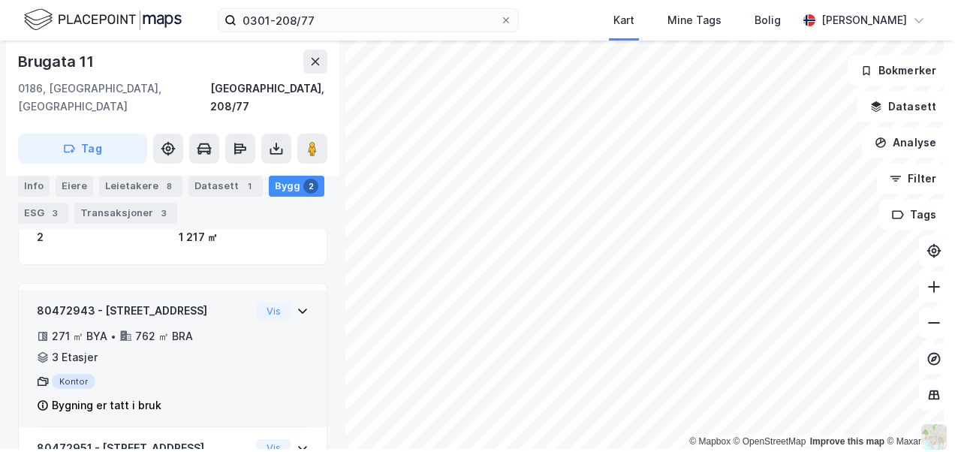
click at [199, 327] on div "271 ㎡ BYA • 762 ㎡ BRA • 3 Etasjer" at bounding box center [144, 346] width 214 height 39
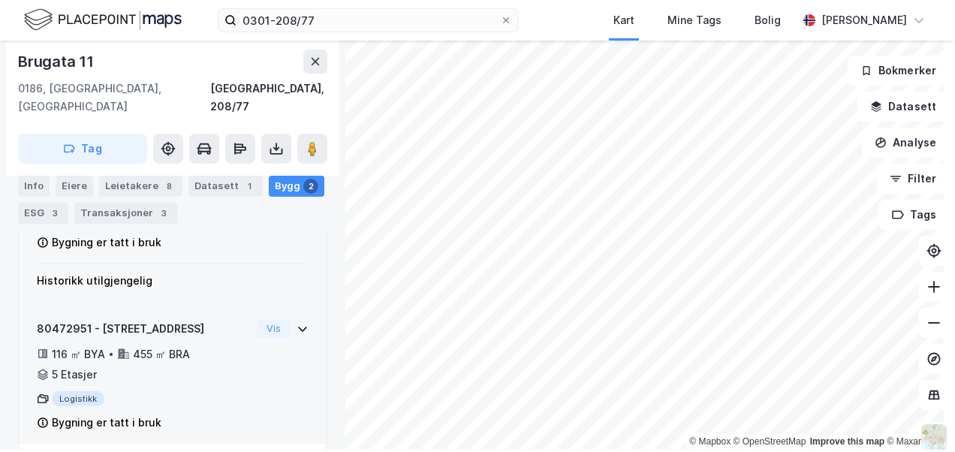
click at [199, 320] on div "80472951 - Brugata 11 116 ㎡ BYA • 455 ㎡ BRA • 5 Etasjer Logistikk Bygning er ta…" at bounding box center [144, 376] width 214 height 113
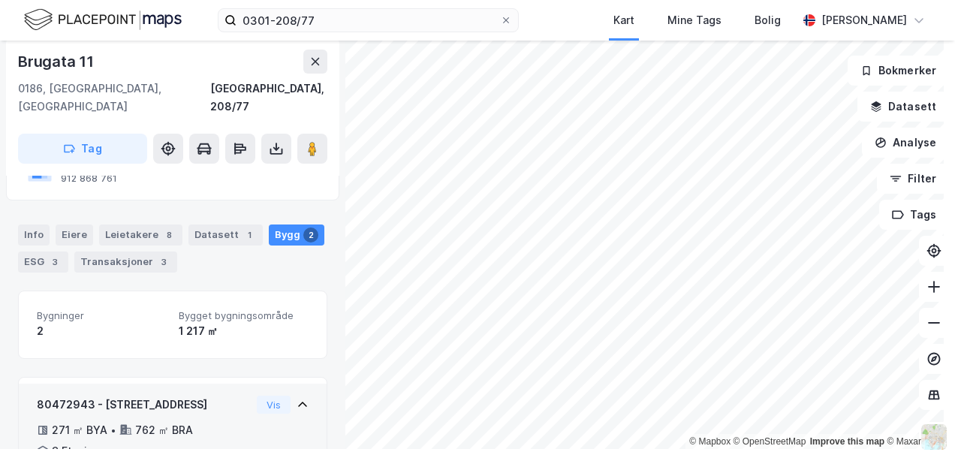
scroll to position [0, 0]
